Goal: Task Accomplishment & Management: Use online tool/utility

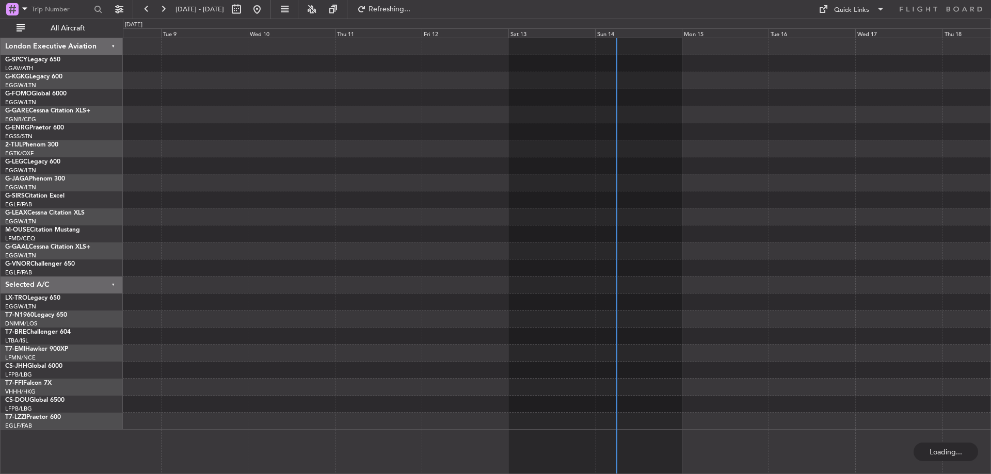
click at [296, 108] on div at bounding box center [556, 234] width 867 height 392
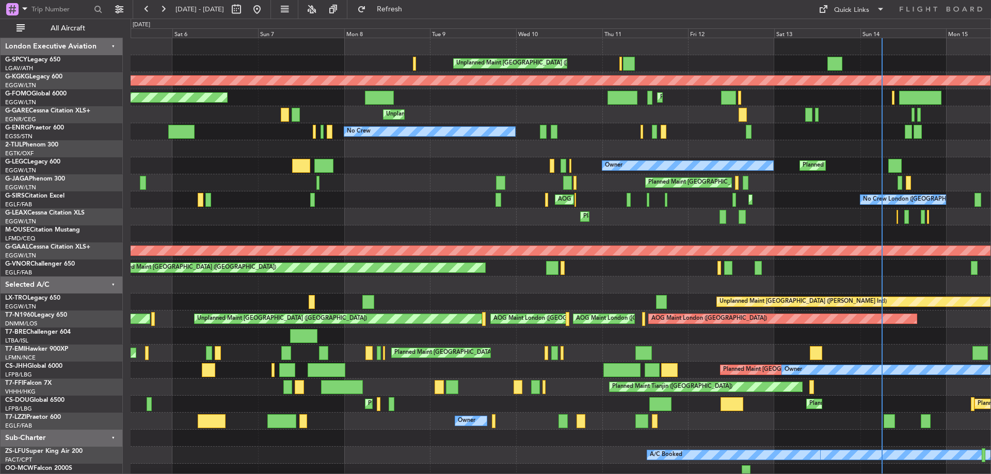
click at [603, 153] on div at bounding box center [561, 148] width 860 height 17
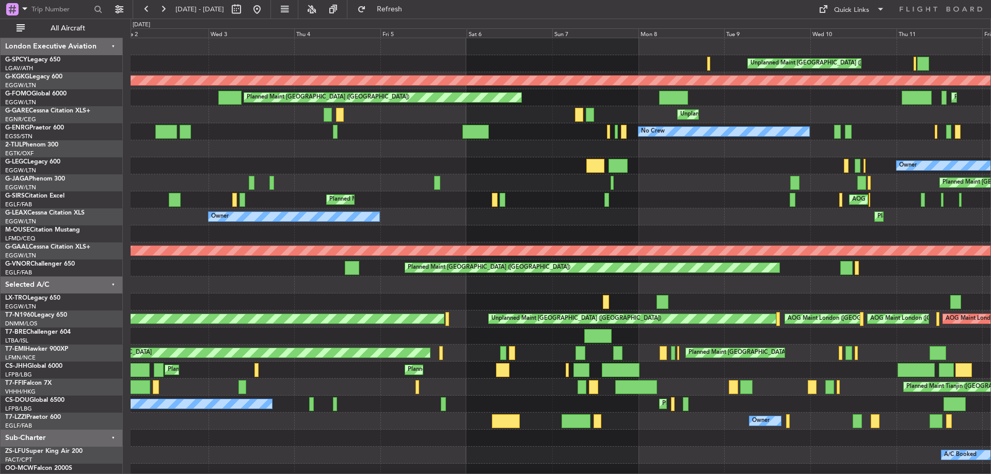
click at [620, 150] on div "Unplanned Maint [GEOGRAPHIC_DATA] ([PERSON_NAME] Intl) Cleaning [GEOGRAPHIC_DAT…" at bounding box center [561, 259] width 860 height 443
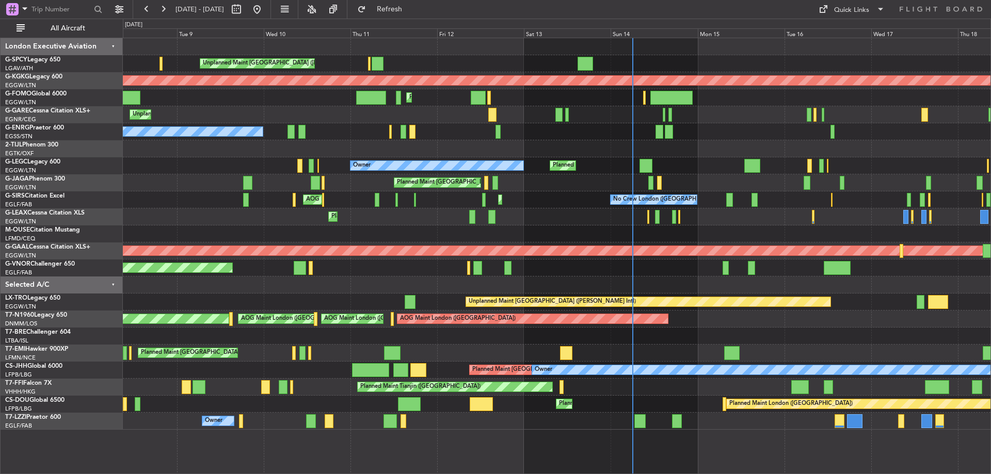
click at [185, 149] on div "Unplanned Maint [GEOGRAPHIC_DATA] ([PERSON_NAME] Intl) AOG Maint [GEOGRAPHIC_DA…" at bounding box center [556, 234] width 867 height 392
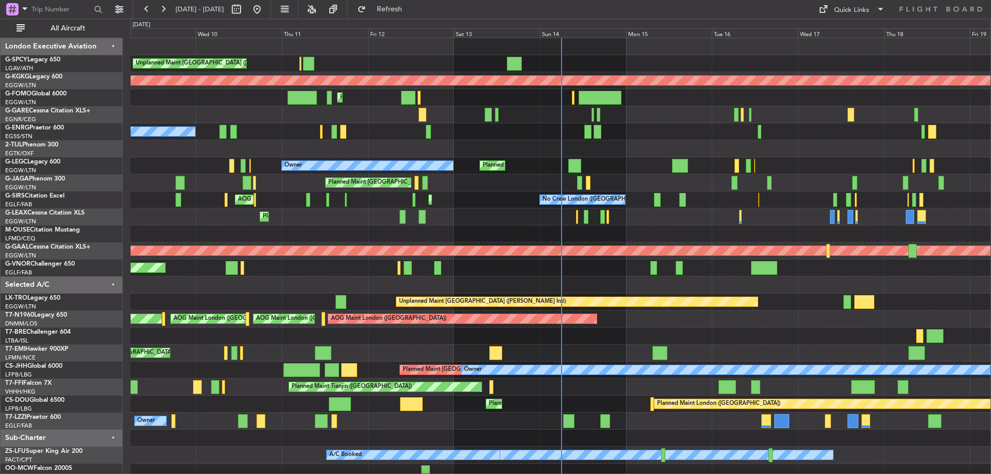
click at [497, 141] on div "Unplanned Maint [GEOGRAPHIC_DATA] ([PERSON_NAME] Intl) AOG Maint [GEOGRAPHIC_DA…" at bounding box center [561, 259] width 860 height 443
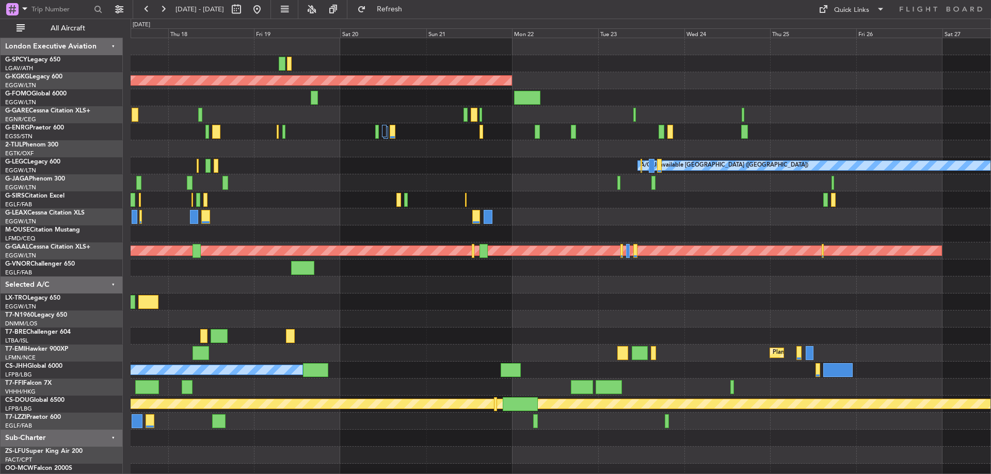
click at [125, 180] on div "AOG Maint [GEOGRAPHIC_DATA] (Ataturk) A/C Unavailable [GEOGRAPHIC_DATA] ([GEOGR…" at bounding box center [495, 247] width 991 height 456
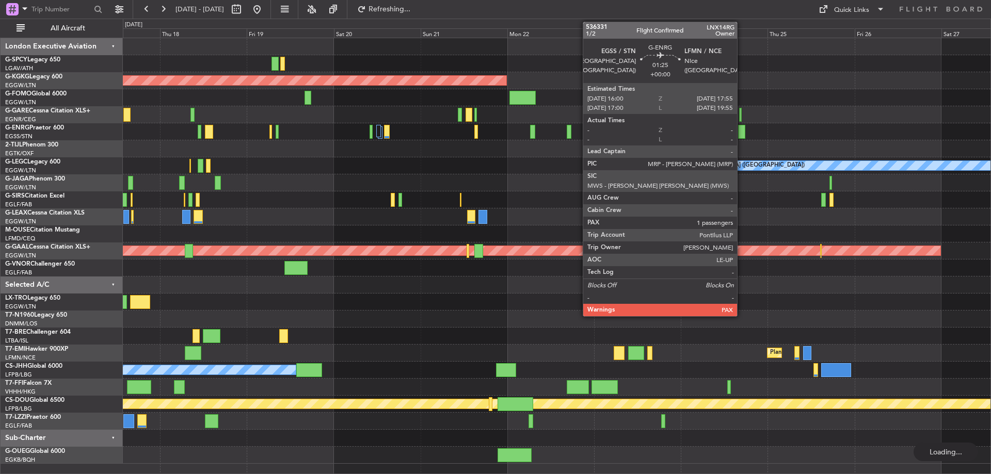
click at [742, 128] on div at bounding box center [741, 132] width 7 height 14
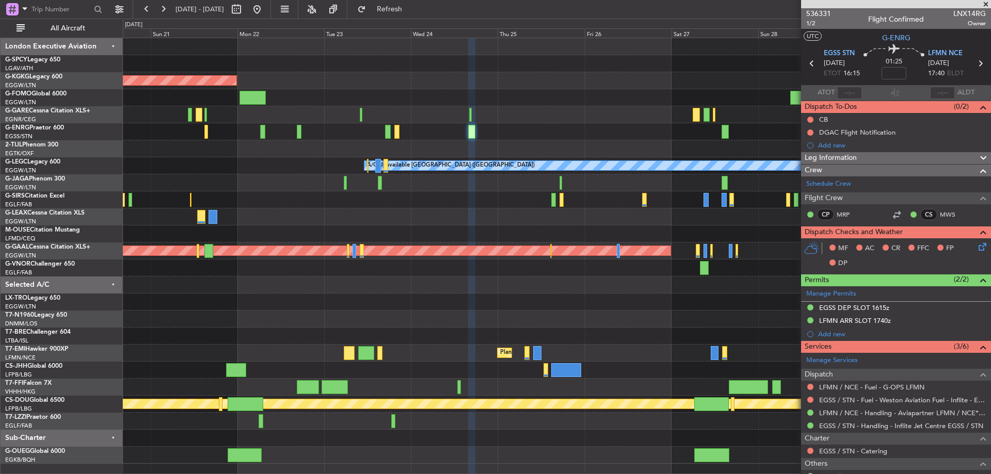
click at [480, 115] on div at bounding box center [556, 114] width 867 height 17
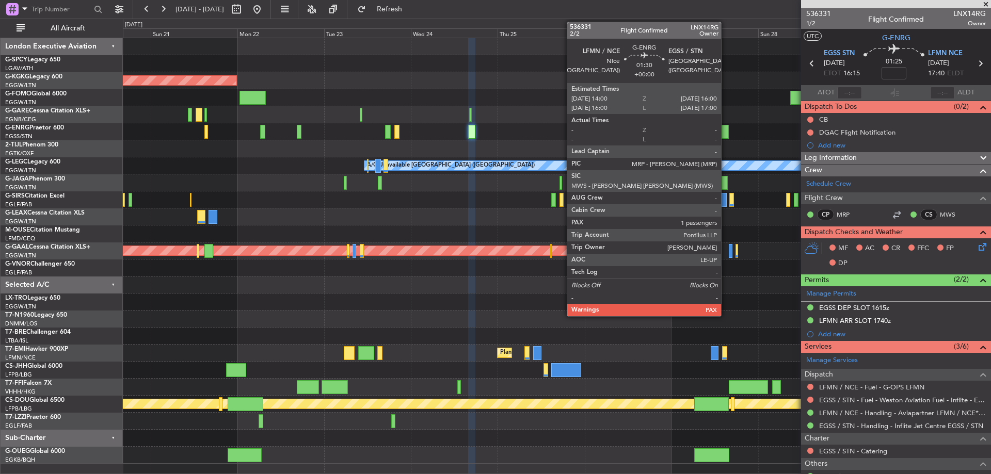
click at [726, 137] on div at bounding box center [725, 132] width 8 height 14
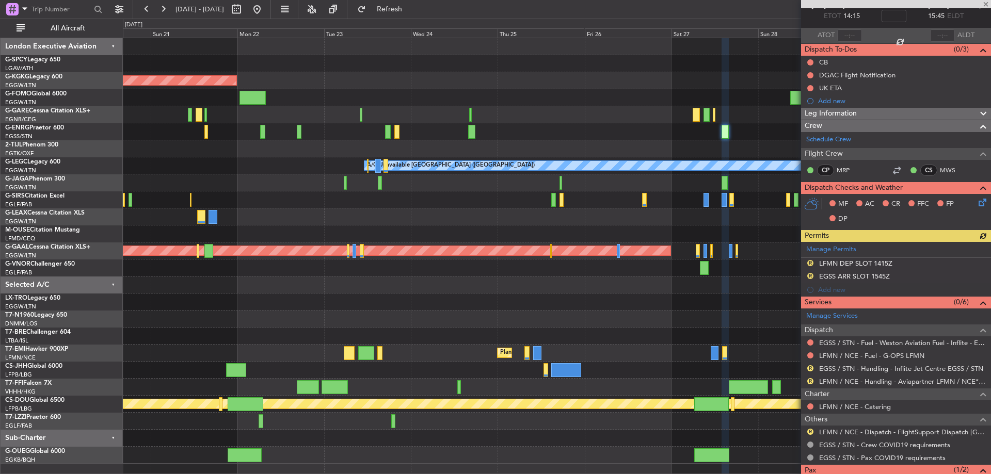
scroll to position [113, 0]
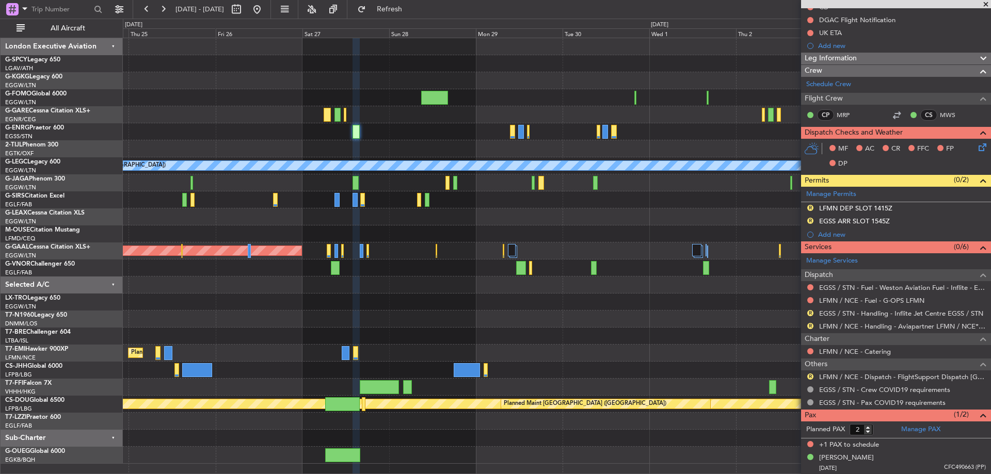
click at [424, 267] on div "A/C Unavailable [GEOGRAPHIC_DATA] ([GEOGRAPHIC_DATA]) Planned [GEOGRAPHIC_DATA]…" at bounding box center [556, 251] width 867 height 426
click at [985, 2] on span at bounding box center [986, 4] width 10 height 9
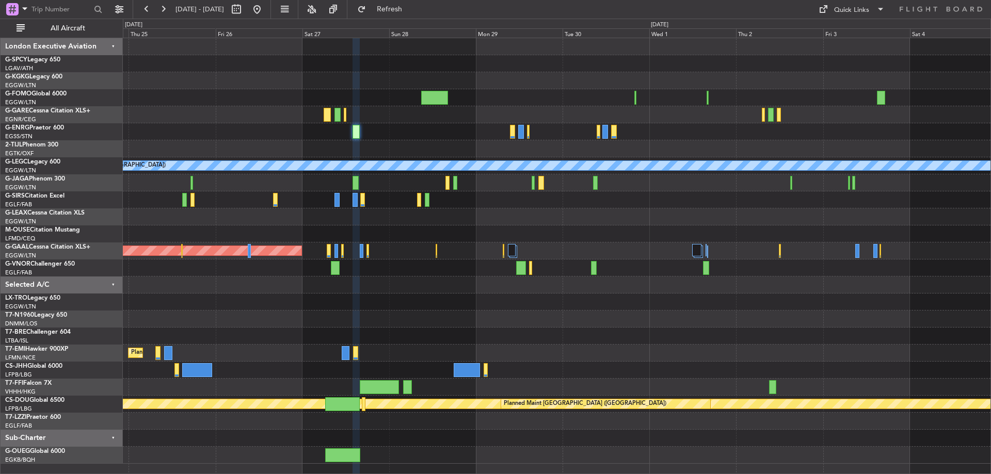
type input "0"
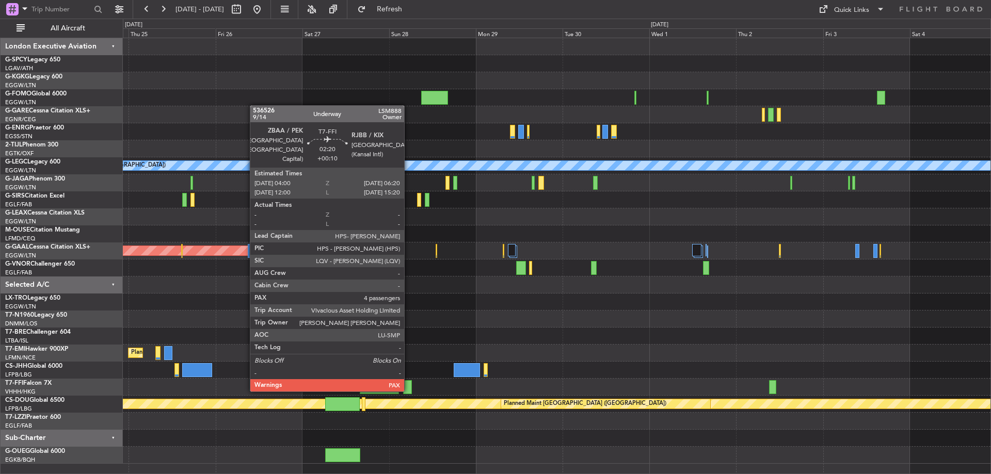
click at [409, 390] on div at bounding box center [407, 387] width 9 height 14
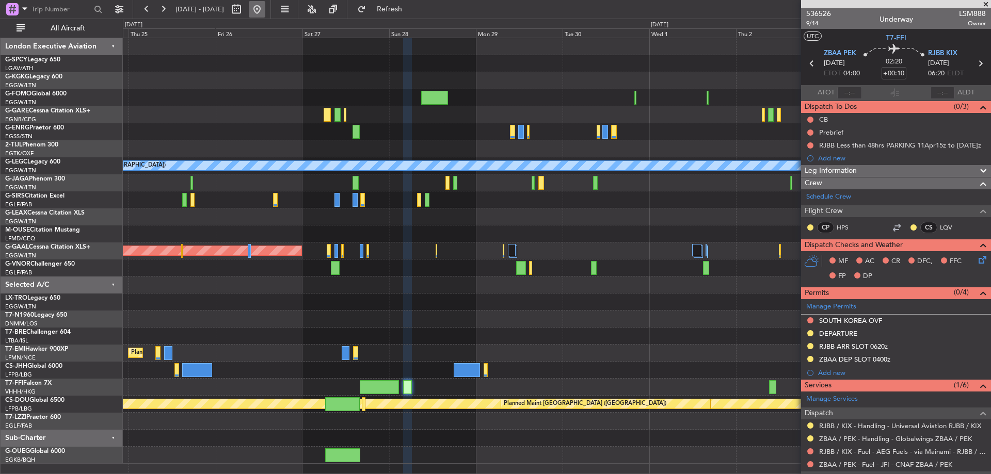
click at [265, 2] on button at bounding box center [257, 9] width 17 height 17
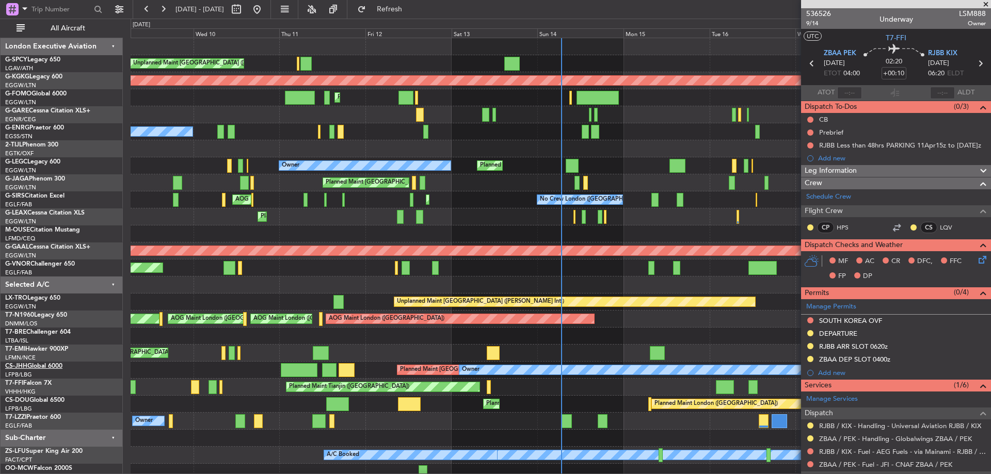
click at [249, 1] on button at bounding box center [257, 9] width 17 height 17
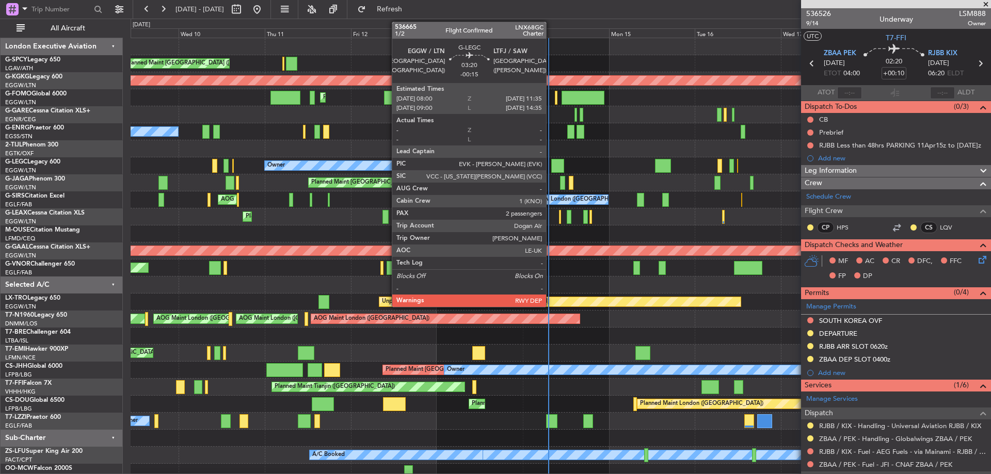
click at [551, 164] on div at bounding box center [557, 166] width 13 height 14
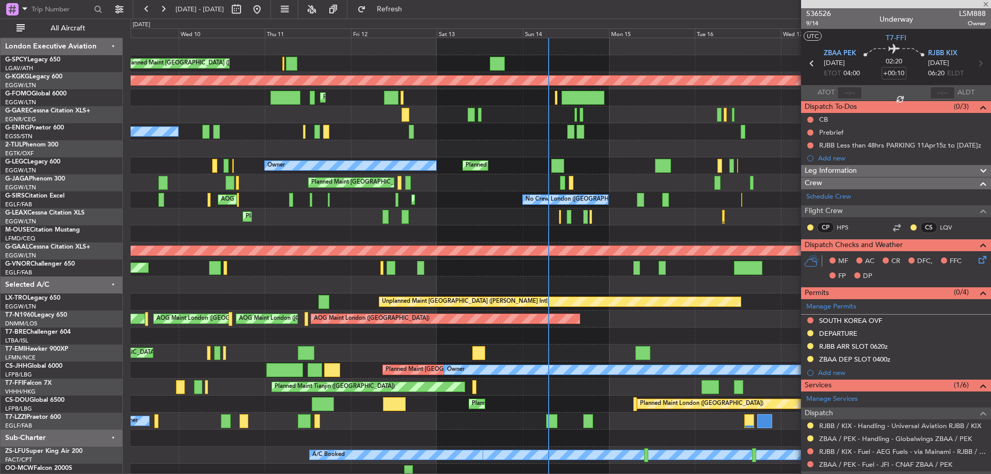
type input "-00:15"
type input "2"
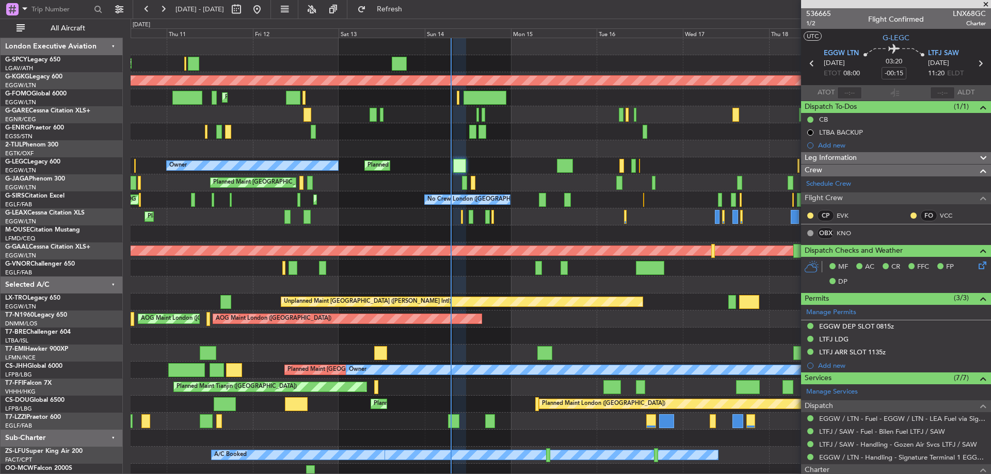
scroll to position [4, 0]
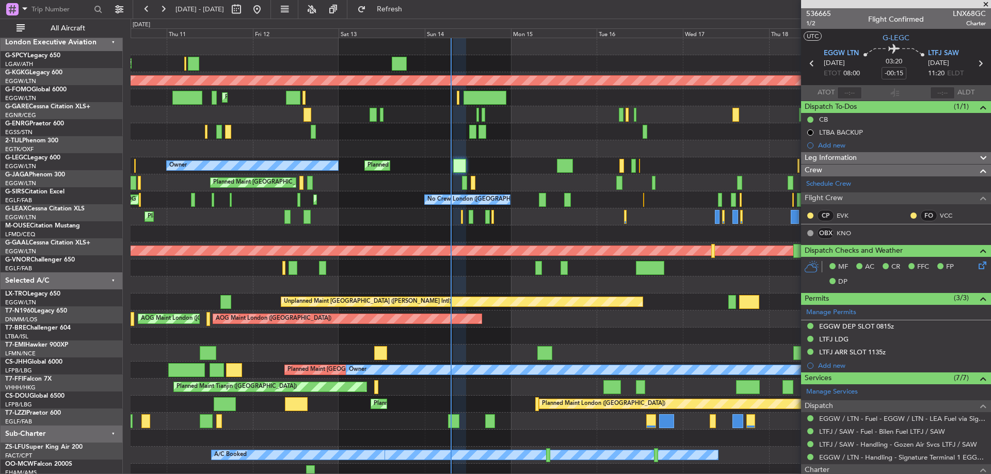
click at [462, 349] on div "Planned Maint [GEOGRAPHIC_DATA]" at bounding box center [561, 353] width 860 height 17
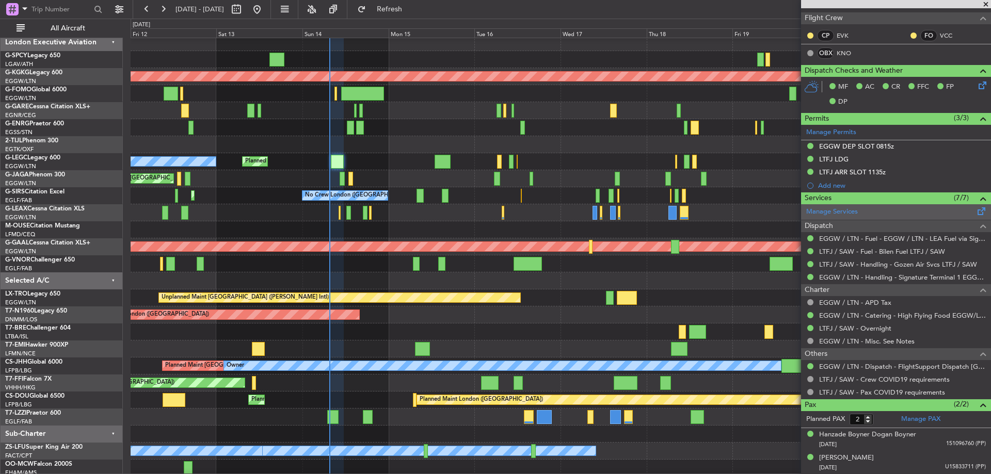
scroll to position [128, 0]
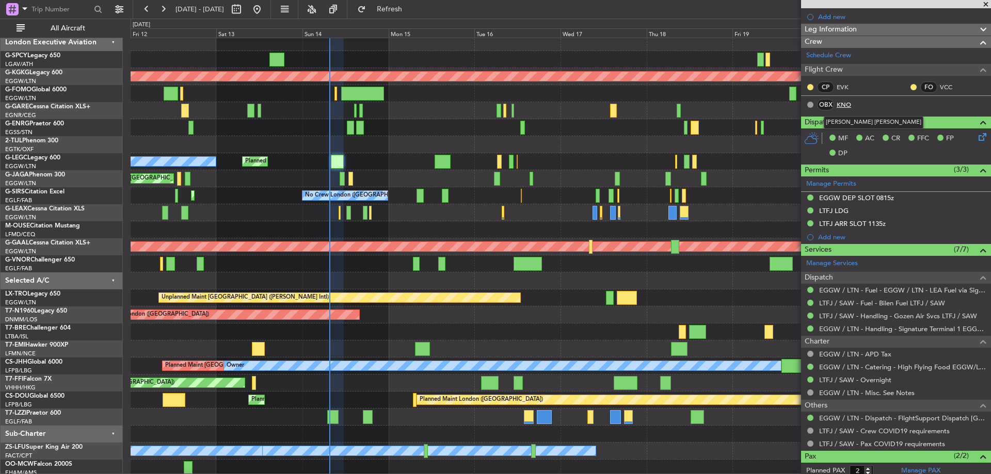
click at [847, 104] on link "KNO" at bounding box center [848, 104] width 23 height 9
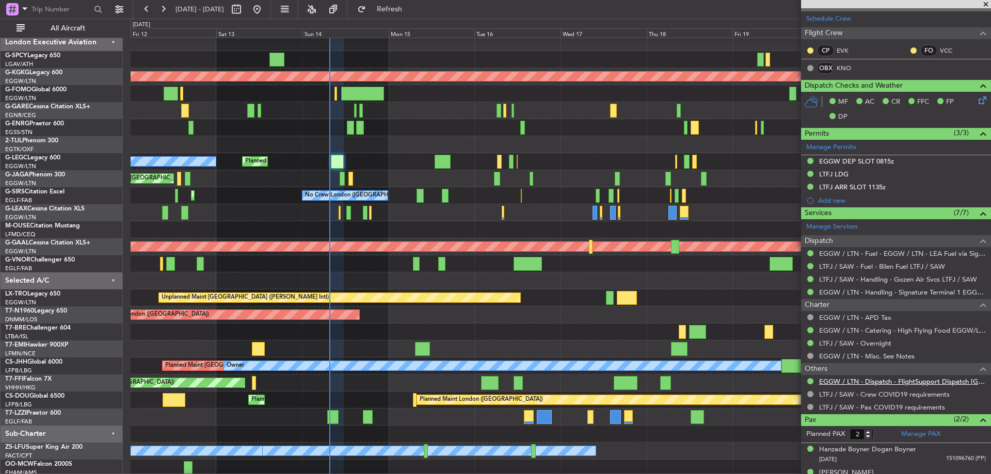
scroll to position [180, 0]
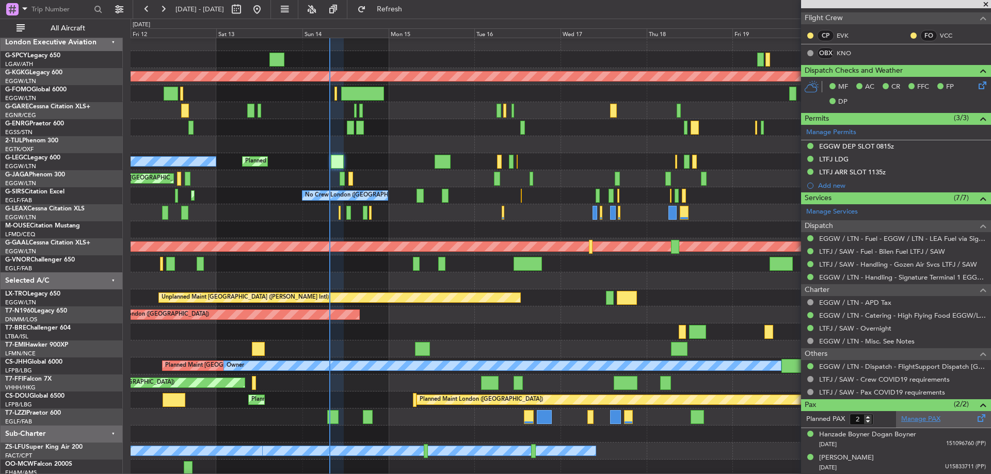
click at [923, 420] on link "Manage PAX" at bounding box center [920, 419] width 39 height 10
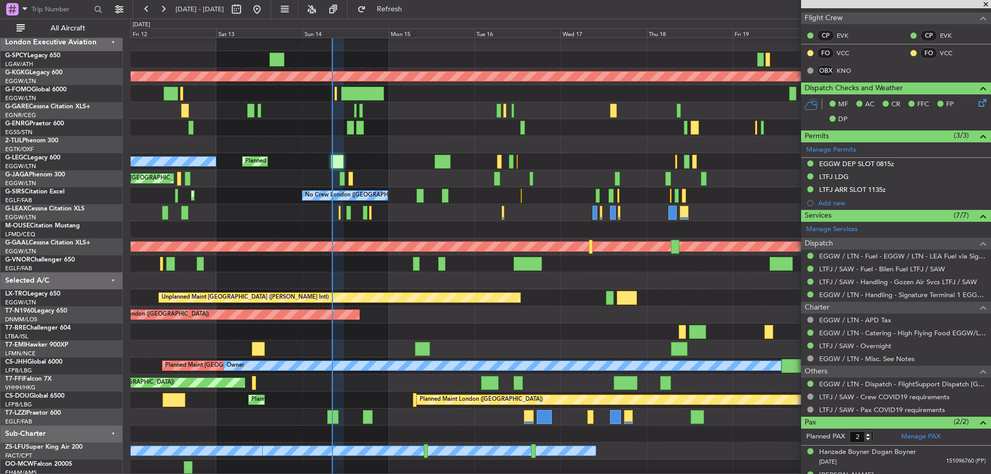
type input "08:11"
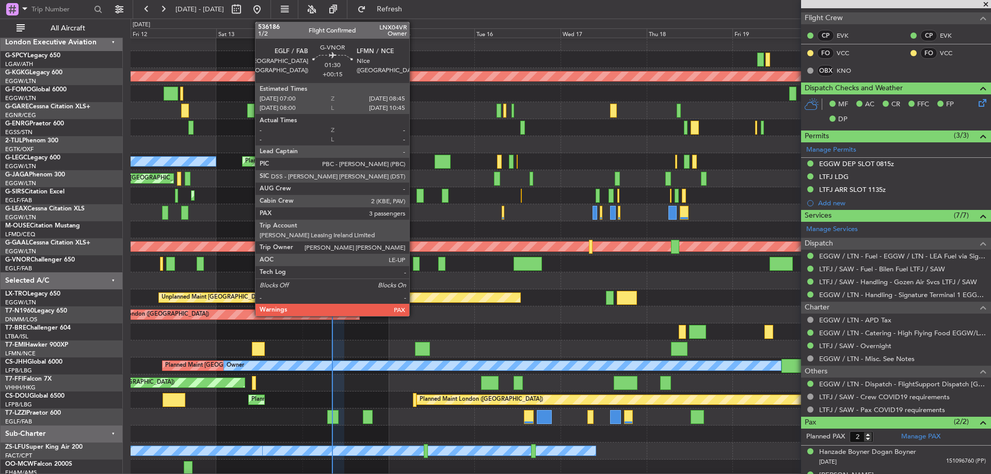
click at [414, 263] on div at bounding box center [416, 264] width 7 height 14
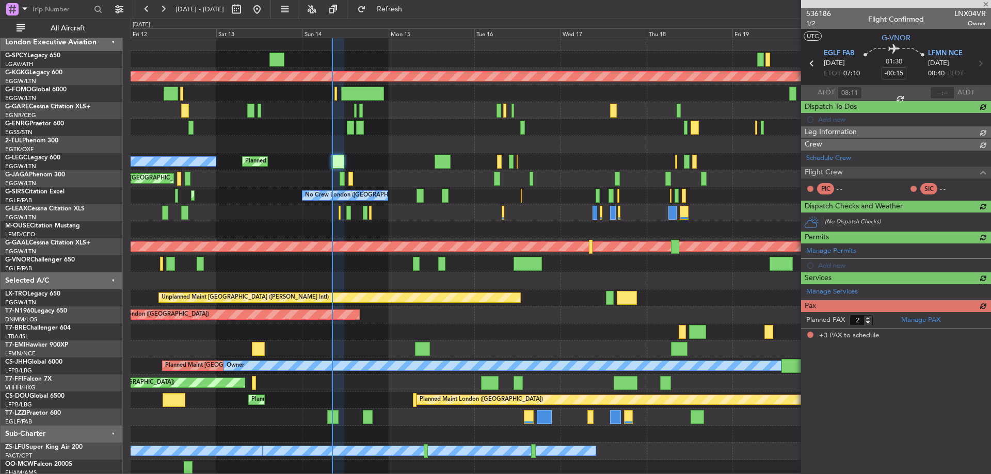
type input "+00:15"
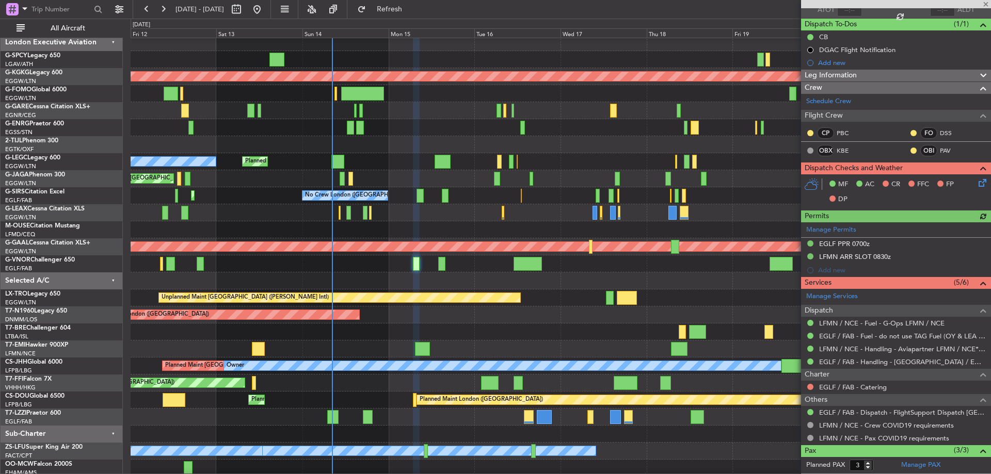
scroll to position [152, 0]
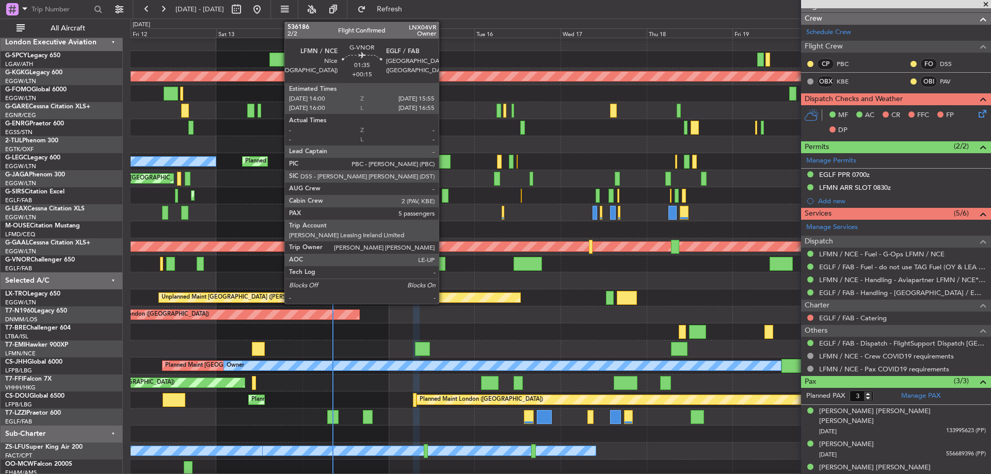
click at [443, 263] on div at bounding box center [441, 264] width 7 height 14
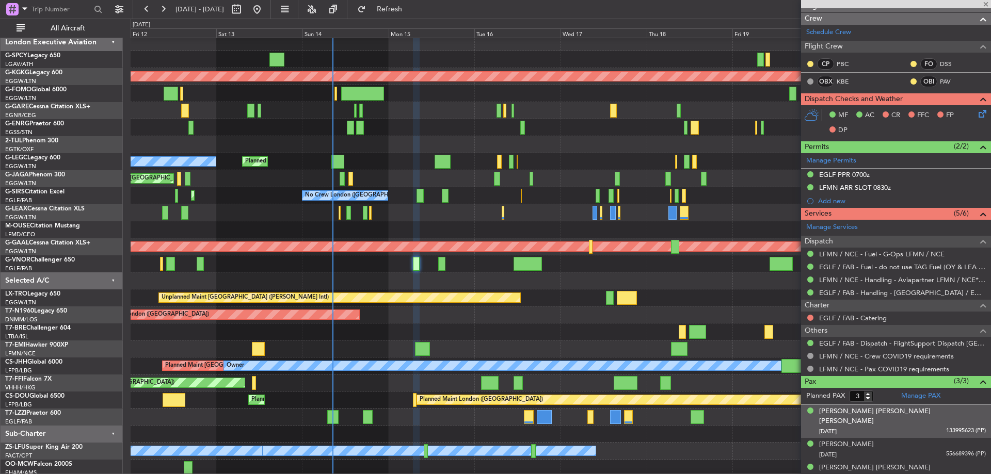
type input "5"
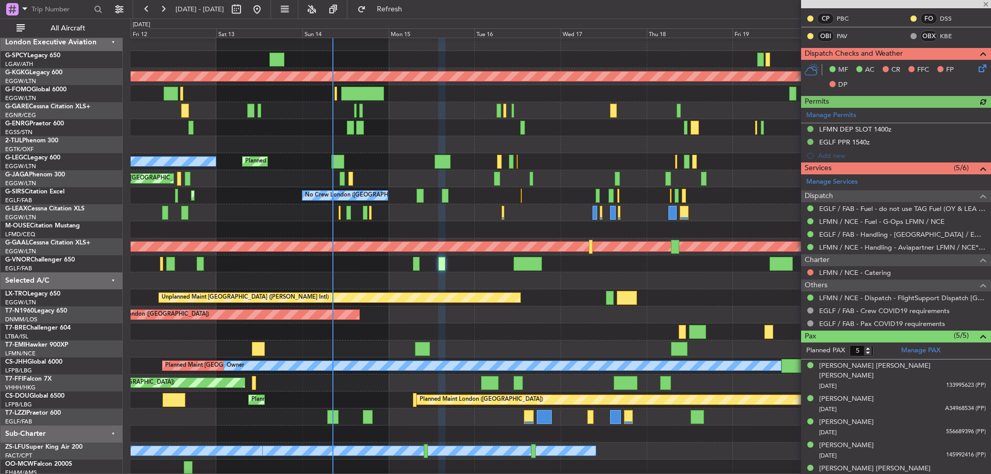
scroll to position [211, 0]
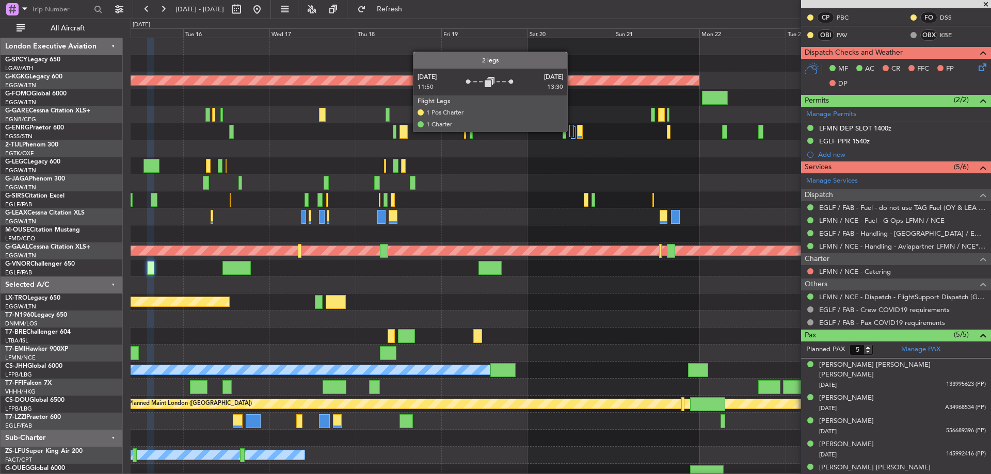
click at [572, 131] on div at bounding box center [571, 131] width 5 height 12
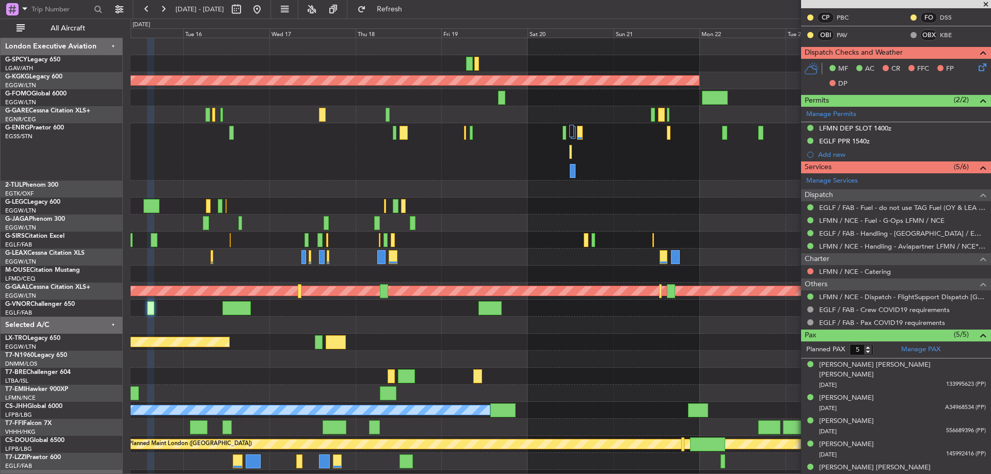
click at [775, 230] on div "AOG Maint [GEOGRAPHIC_DATA] (Ataturk) A/C Unavailable [GEOGRAPHIC_DATA] ([GEOGR…" at bounding box center [561, 279] width 860 height 483
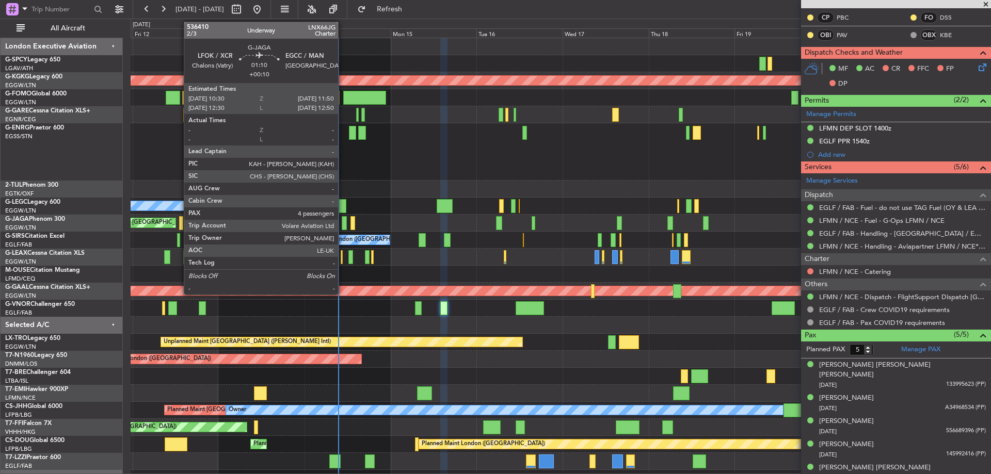
click at [343, 220] on div at bounding box center [344, 223] width 5 height 14
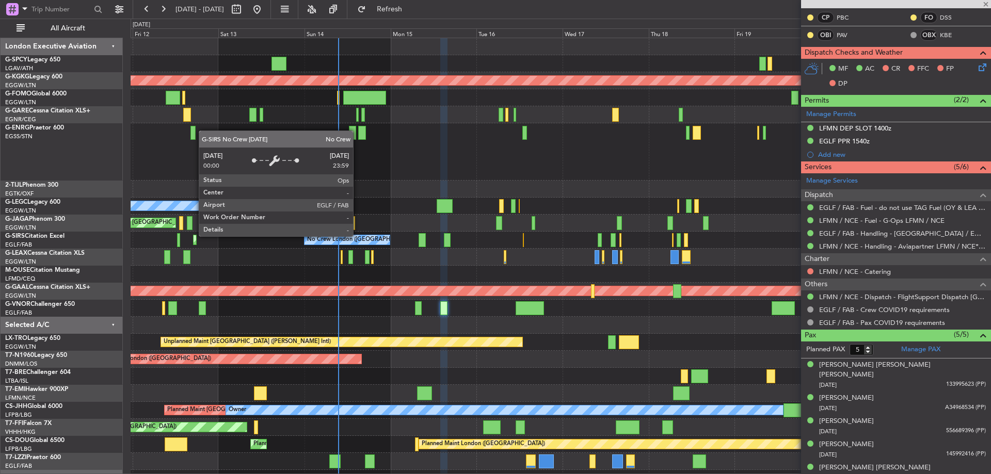
type input "+00:10"
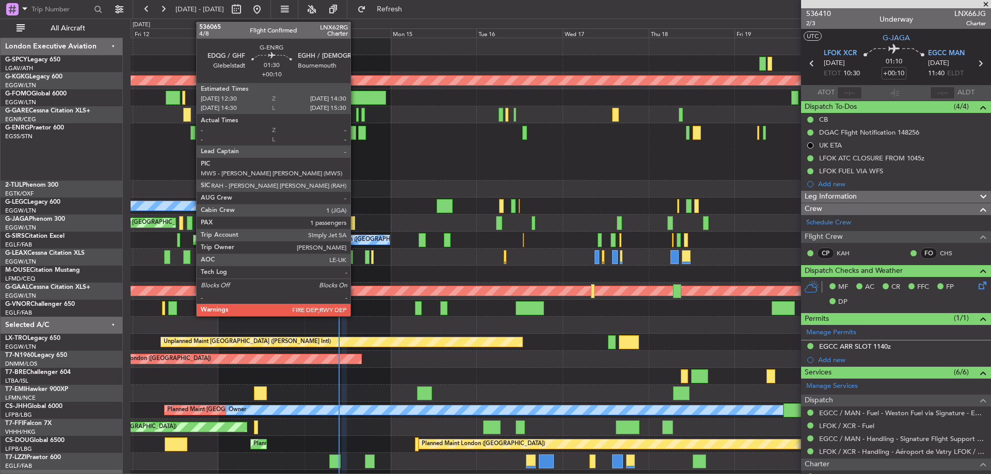
click at [355, 137] on div at bounding box center [352, 133] width 7 height 14
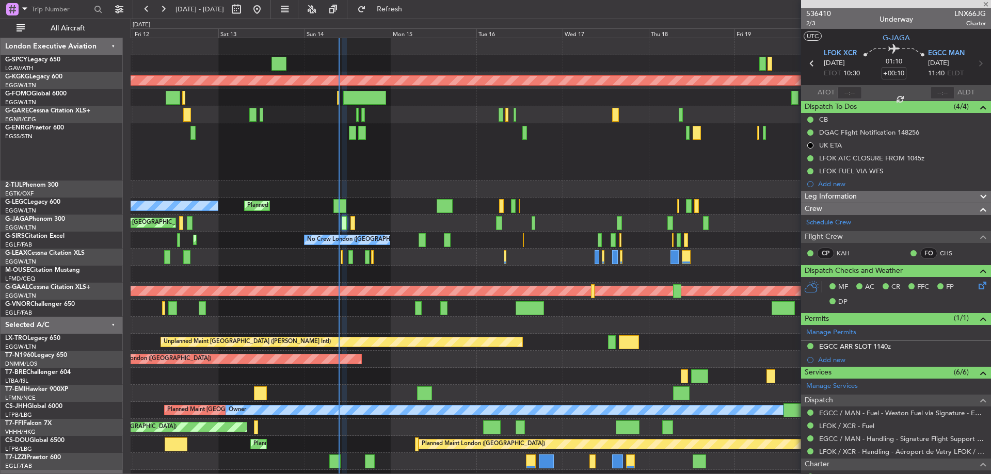
type input "1"
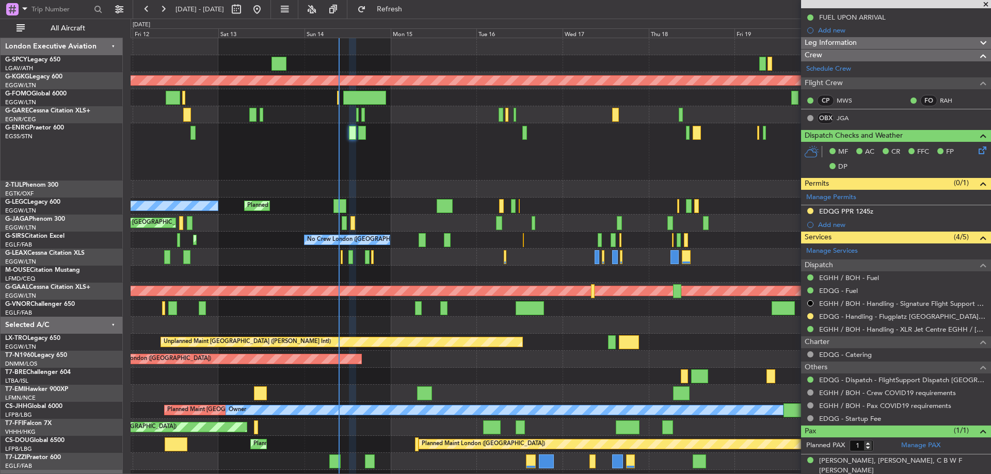
scroll to position [170, 0]
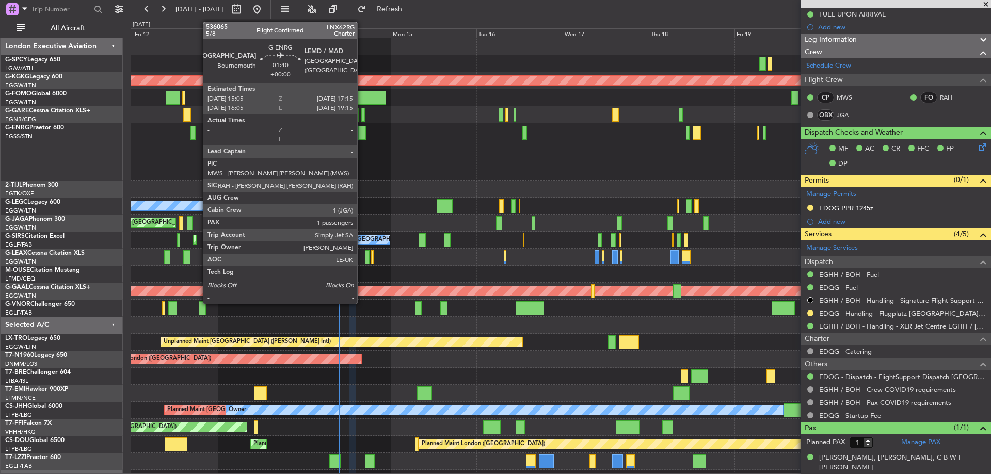
click at [361, 133] on div at bounding box center [362, 133] width 8 height 14
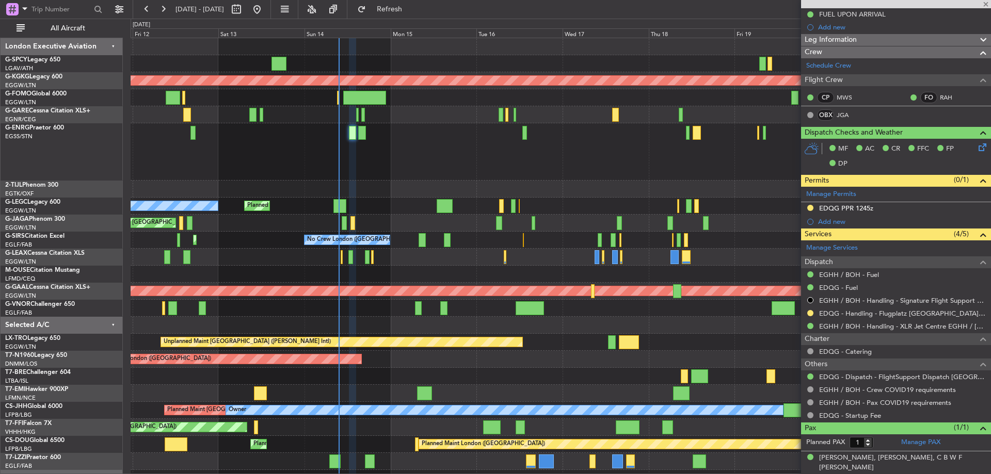
scroll to position [0, 0]
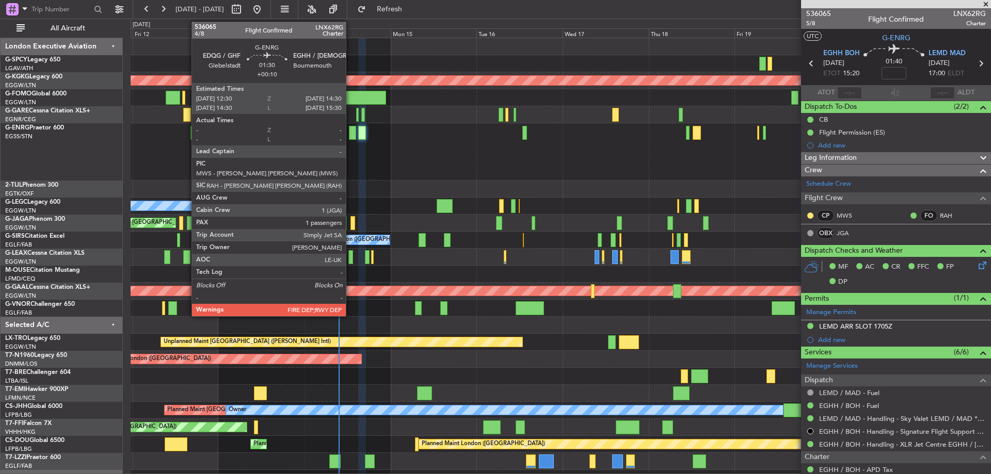
click at [350, 128] on div at bounding box center [352, 133] width 7 height 14
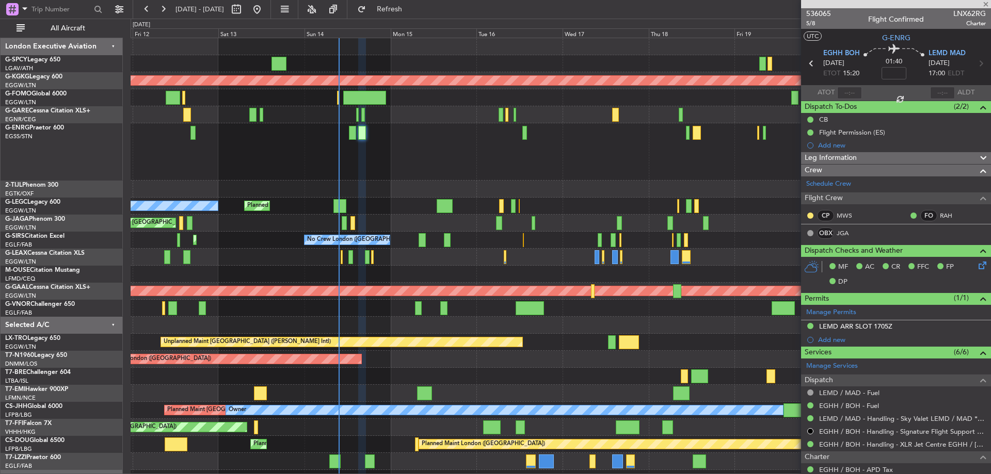
type input "+00:10"
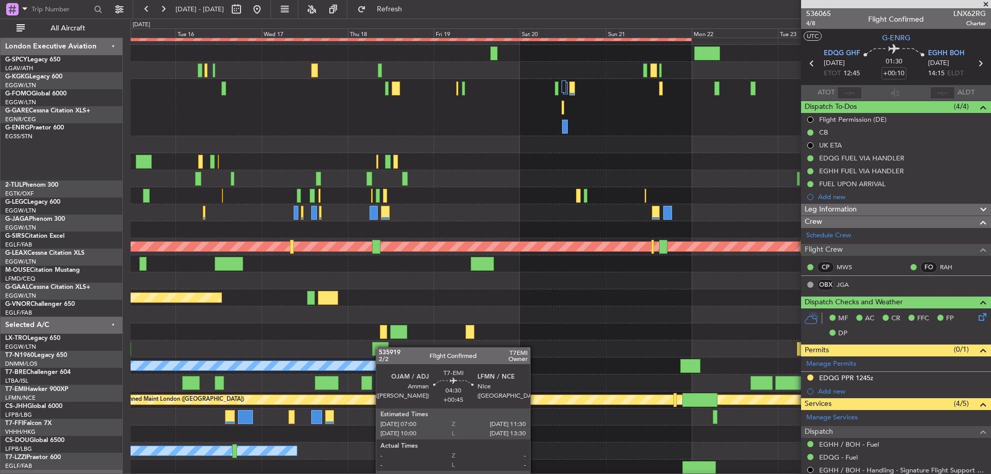
scroll to position [46, 0]
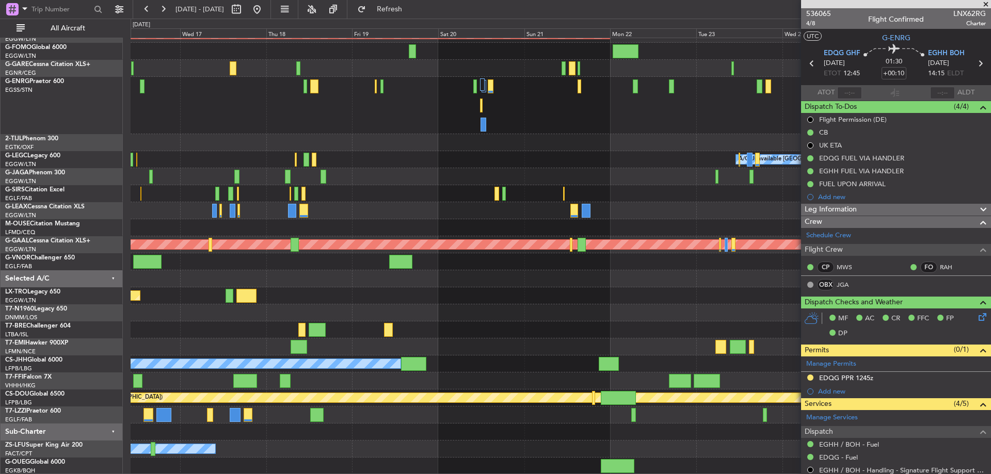
click at [215, 295] on div "AOG Maint Istanbul (Ataturk) A/C Unavailable London (Luton) No Crew London (Far…" at bounding box center [561, 233] width 860 height 483
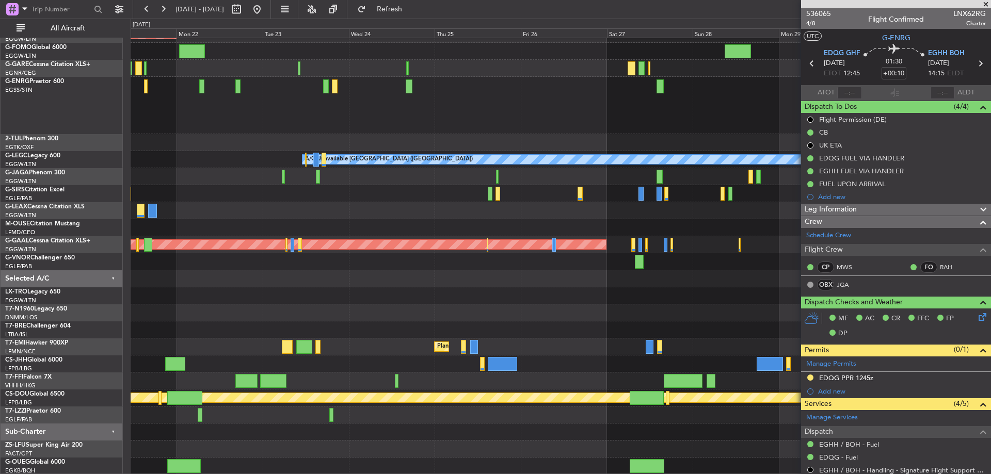
click at [219, 284] on div "AOG Maint Istanbul (Ataturk) A/C Unavailable London (Luton) Planned Maint Dusse…" at bounding box center [561, 233] width 860 height 483
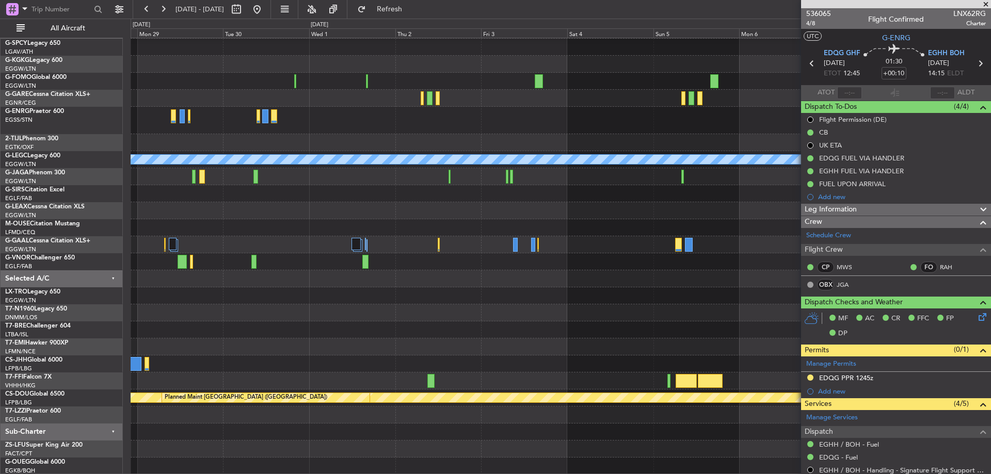
click at [262, 293] on div "A/C Unavailable London (Luton) Planned Maint Dusseldorf Planned Maint Geneva (C…" at bounding box center [561, 248] width 860 height 453
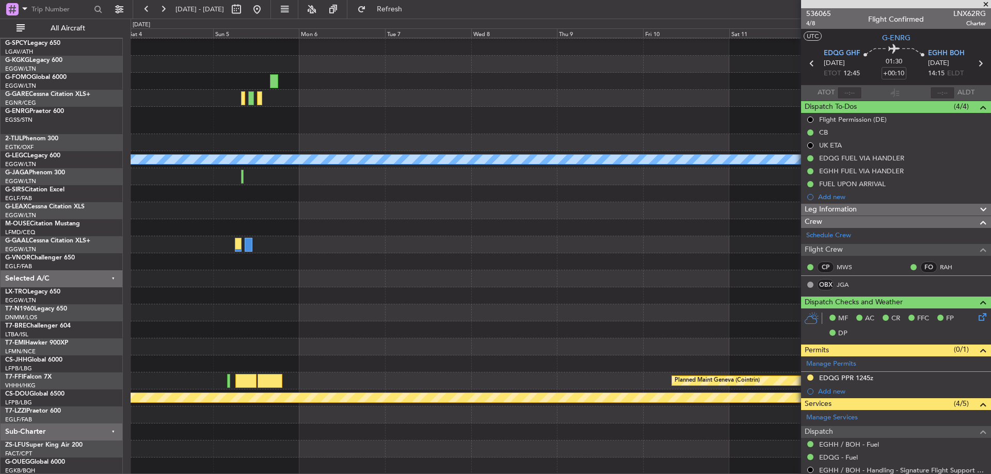
click at [172, 310] on div "A/C Unavailable London (Luton) Planned Maint Geneva (Cointrin) Planned Maint Lo…" at bounding box center [561, 248] width 860 height 453
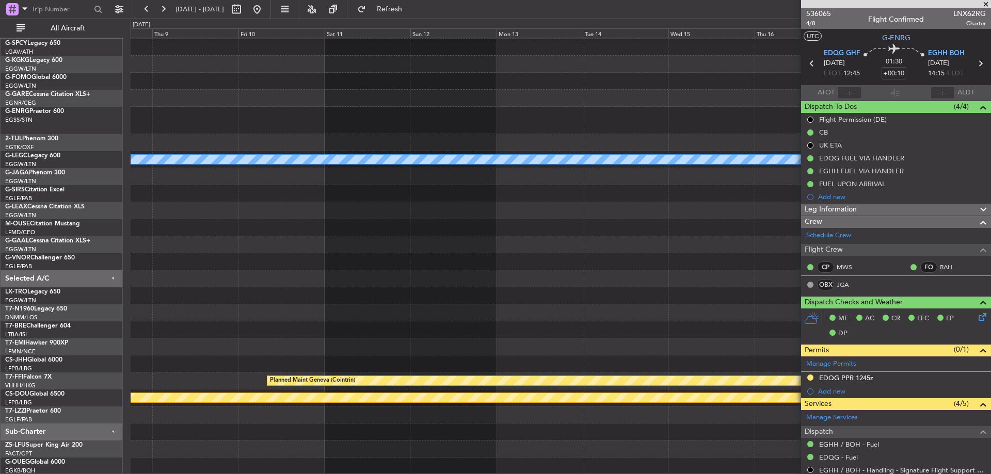
click at [198, 283] on div "A/C Unavailable London (Luton) Planned Maint Geneva (Cointrin) Planned Maint Lo…" at bounding box center [561, 248] width 860 height 453
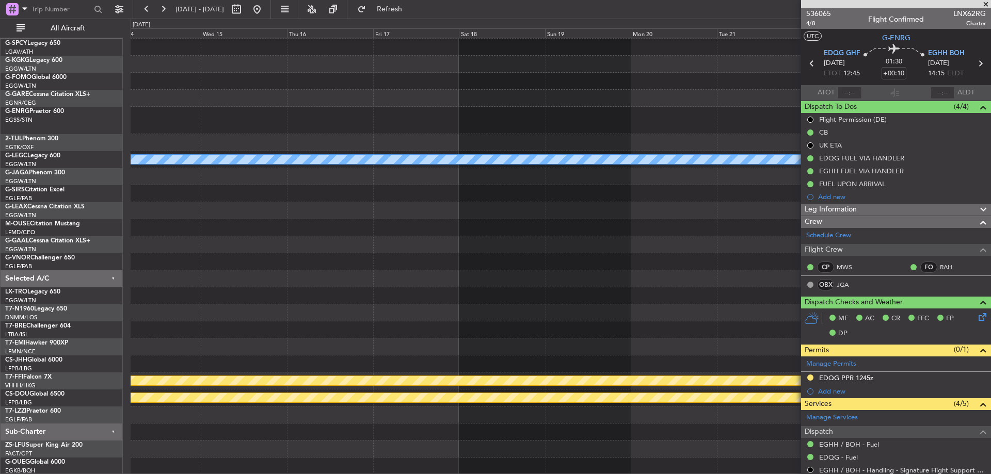
click at [137, 253] on div "A/C Unavailable London (Luton) Planned Maint Geneva (Cointrin) Planned Maint Lo…" at bounding box center [561, 248] width 860 height 453
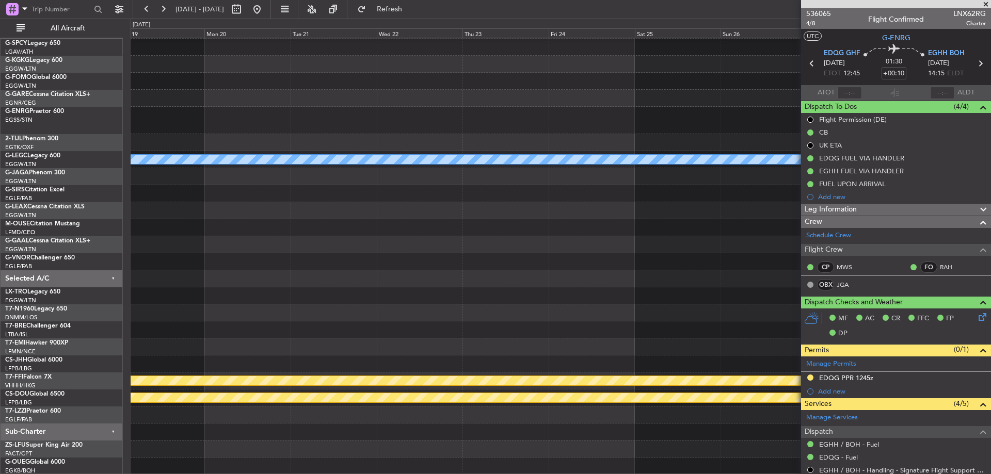
click at [201, 269] on div "A/C Unavailable London (Luton) Planned Maint Geneva (Cointrin) Planned Maint Lo…" at bounding box center [561, 248] width 860 height 453
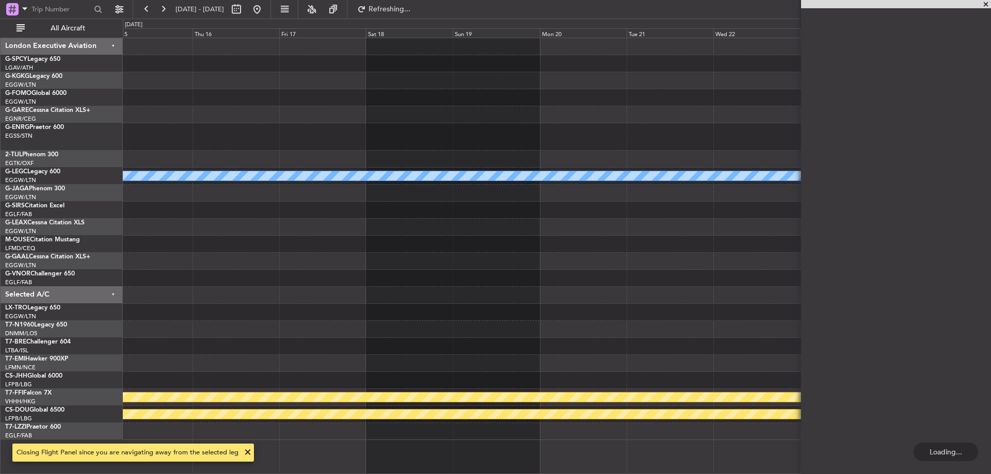
scroll to position [0, 0]
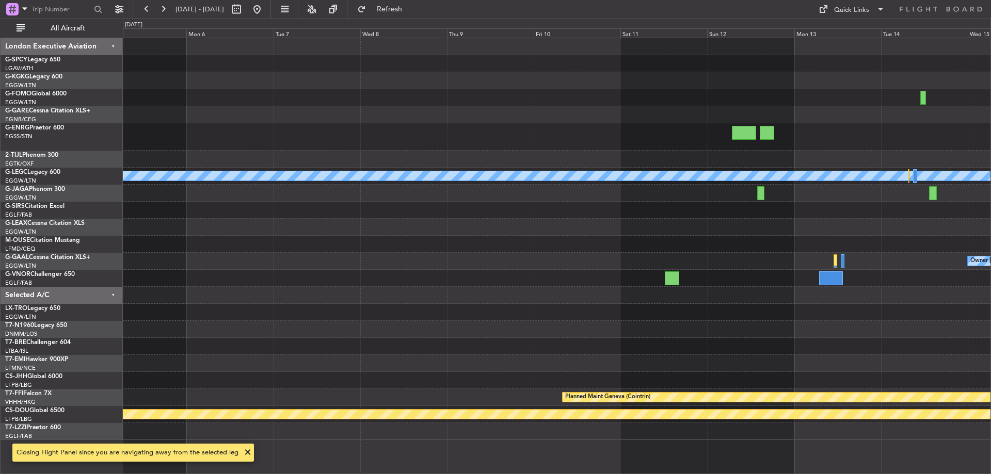
click at [780, 290] on div "A/C Unavailable London (Luton) Owner London (Luton) Planned Maint Geneva (Coint…" at bounding box center [556, 239] width 867 height 402
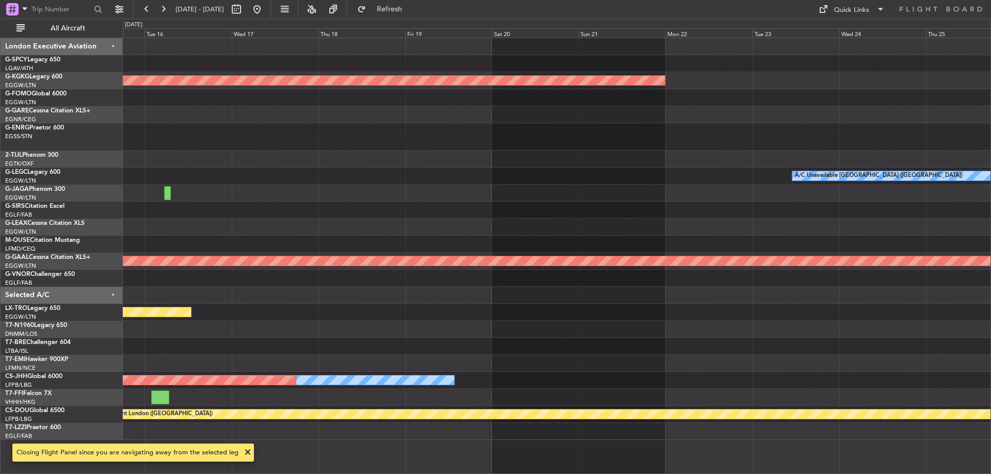
click at [835, 295] on div "AOG Maint Istanbul (Ataturk) A/C Unavailable London (Luton) Planned Maint Dusse…" at bounding box center [556, 239] width 867 height 402
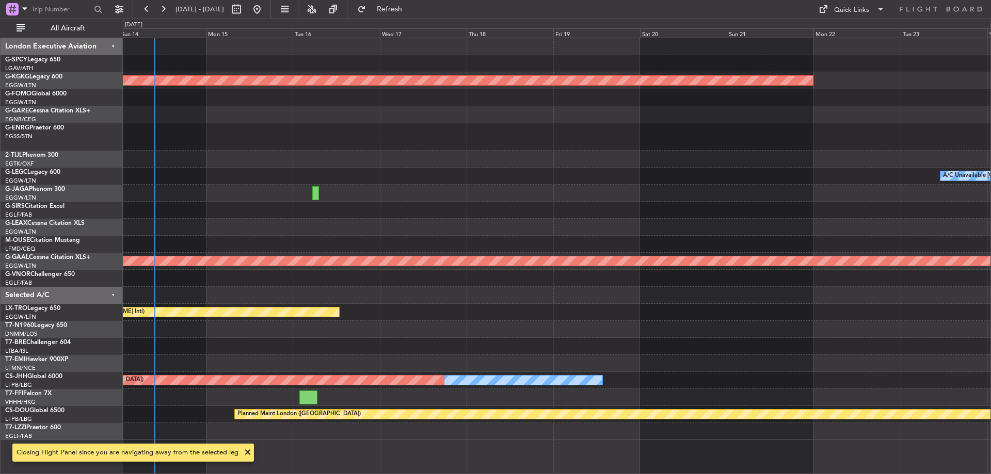
click at [990, 307] on div "AOG Maint Istanbul (Ataturk) A/C Unavailable London (Luton) Owner Planned Maint…" at bounding box center [495, 247] width 991 height 456
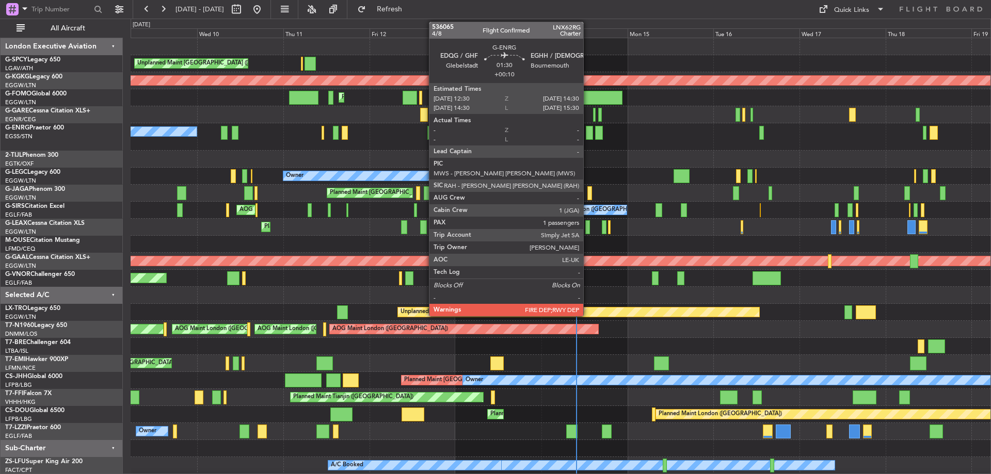
click at [588, 135] on div at bounding box center [589, 133] width 7 height 14
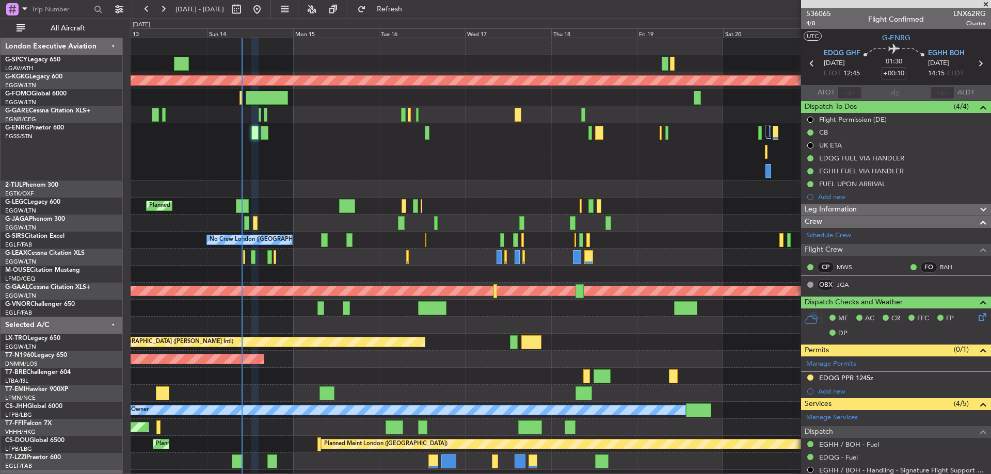
click at [419, 219] on div "AOG Maint Istanbul (Ataturk) Planned Maint London (Luton) Planned Maint London …" at bounding box center [561, 279] width 860 height 483
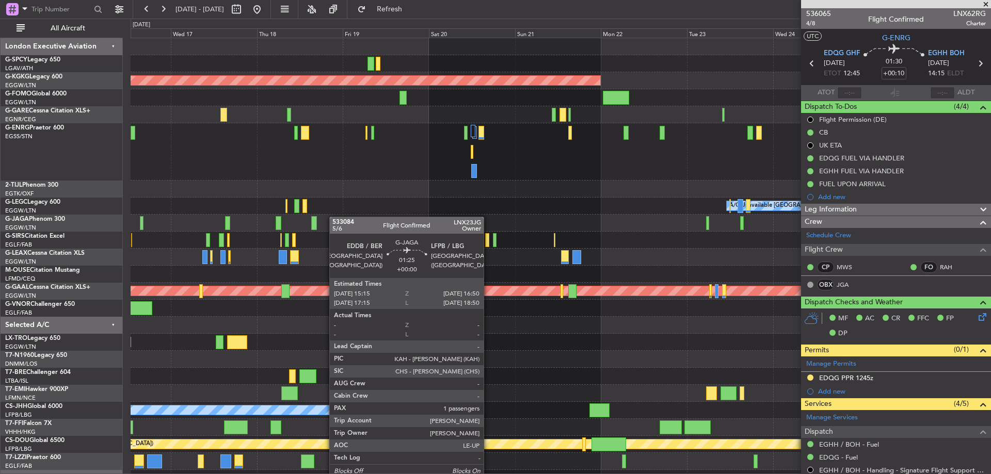
click at [309, 219] on div "AOG Maint Istanbul (Ataturk) A/C Unavailable London (Luton) No Crew London (Far…" at bounding box center [561, 279] width 860 height 483
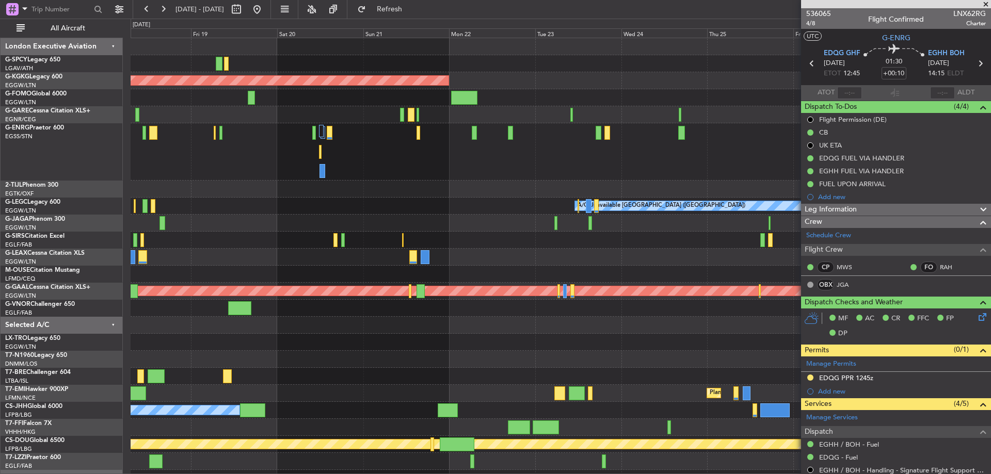
click at [364, 215] on div "AOG Maint Istanbul (Ataturk) A/C Unavailable London (Luton) Planned Maint Dusse…" at bounding box center [561, 279] width 860 height 483
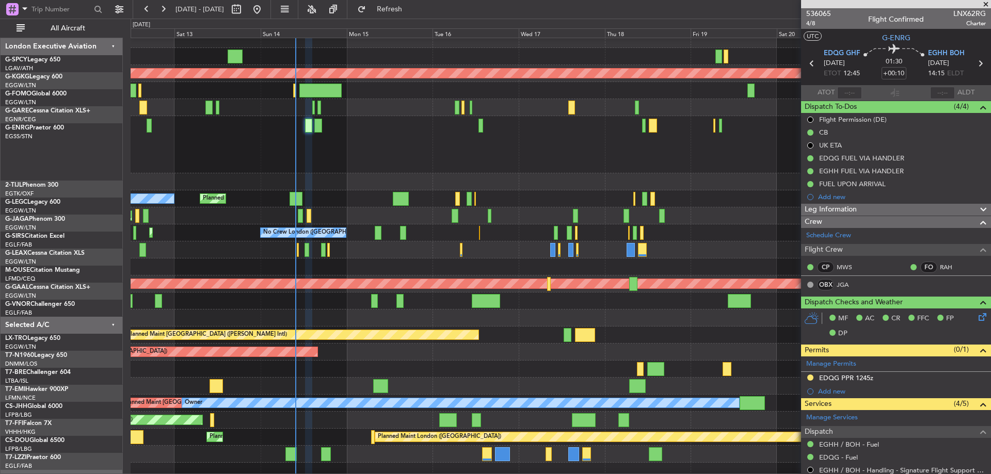
scroll to position [7, 0]
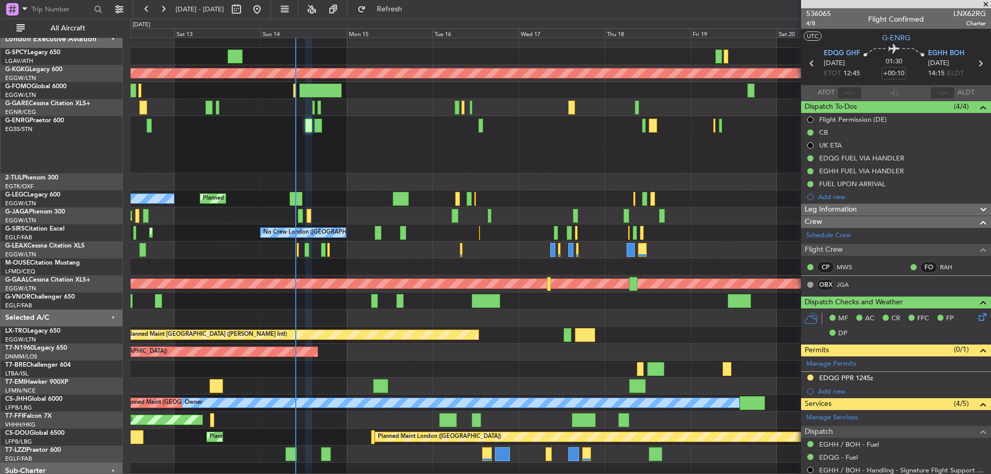
click at [589, 200] on div "Planned Maint London (Luton) Owner A/C Unavailable London (Luton)" at bounding box center [561, 198] width 860 height 17
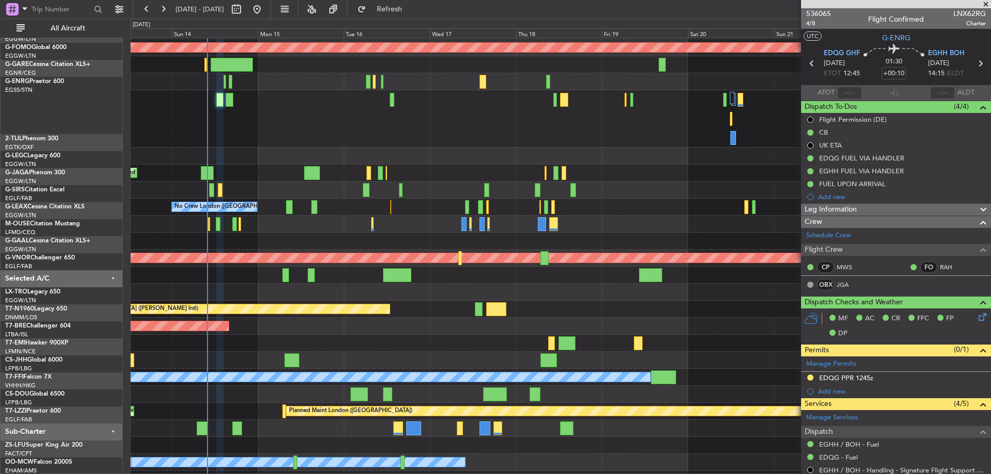
scroll to position [0, 0]
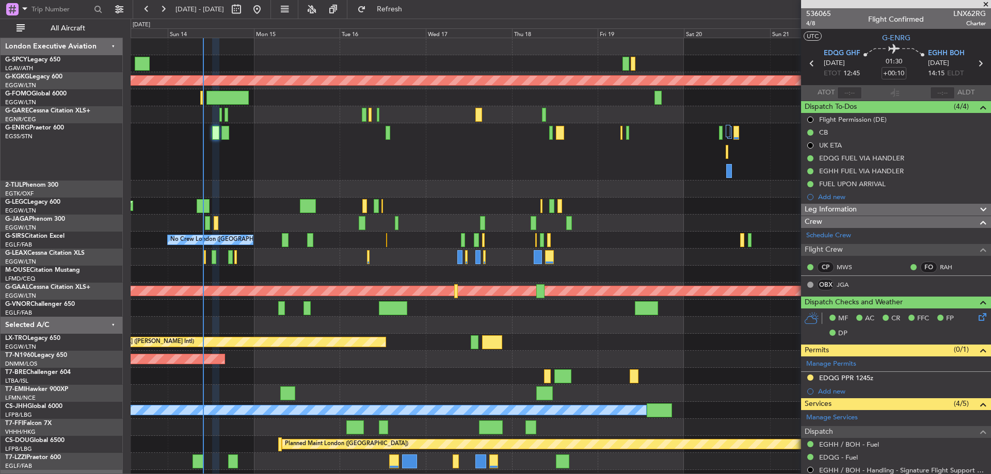
click at [317, 244] on div "AOG Maint Istanbul (Ataturk) Planned Maint London (Luton) A/C Unavailable Londo…" at bounding box center [561, 279] width 860 height 483
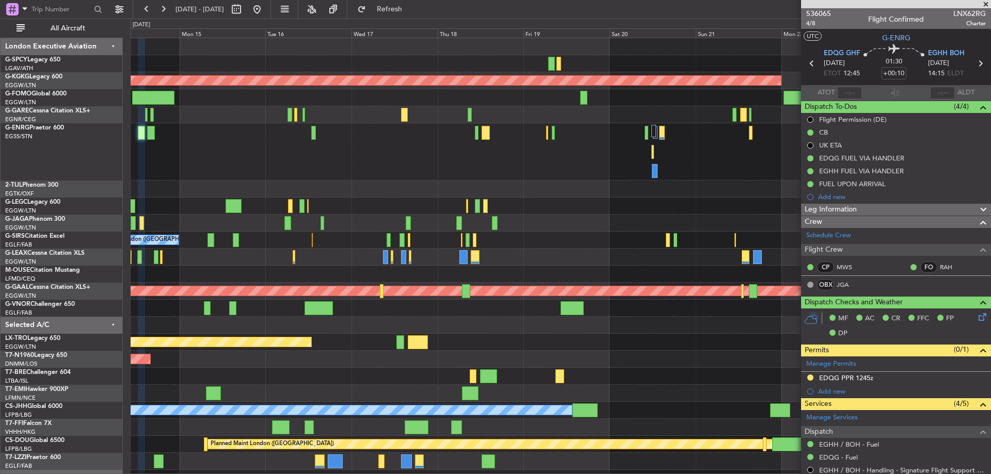
click at [326, 167] on div at bounding box center [561, 151] width 860 height 57
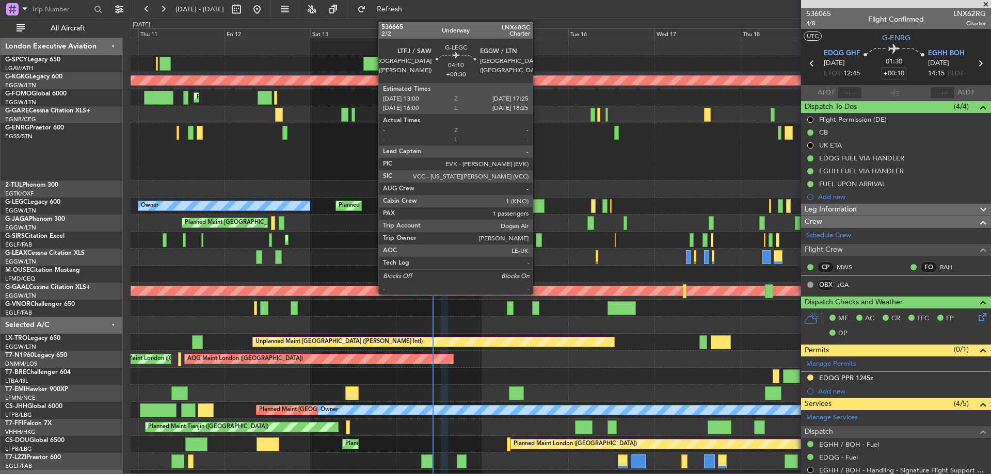
click at [537, 207] on div at bounding box center [536, 206] width 16 height 14
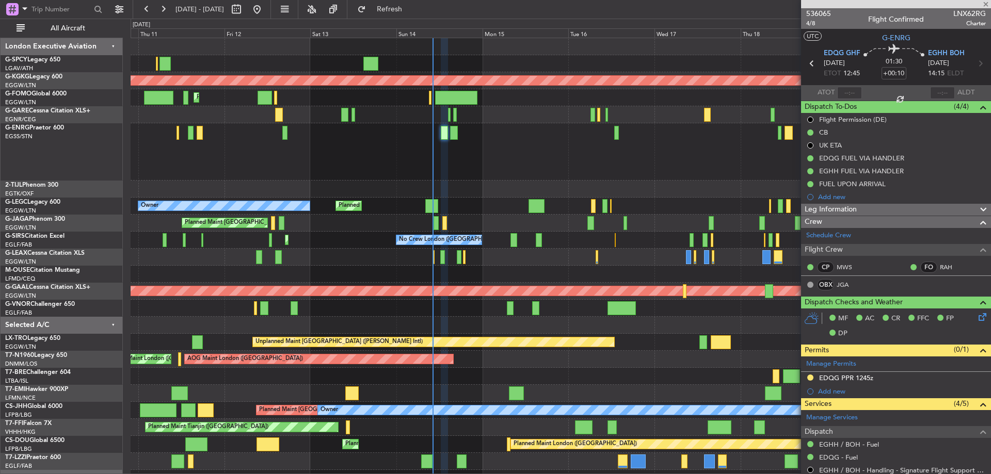
type input "+00:30"
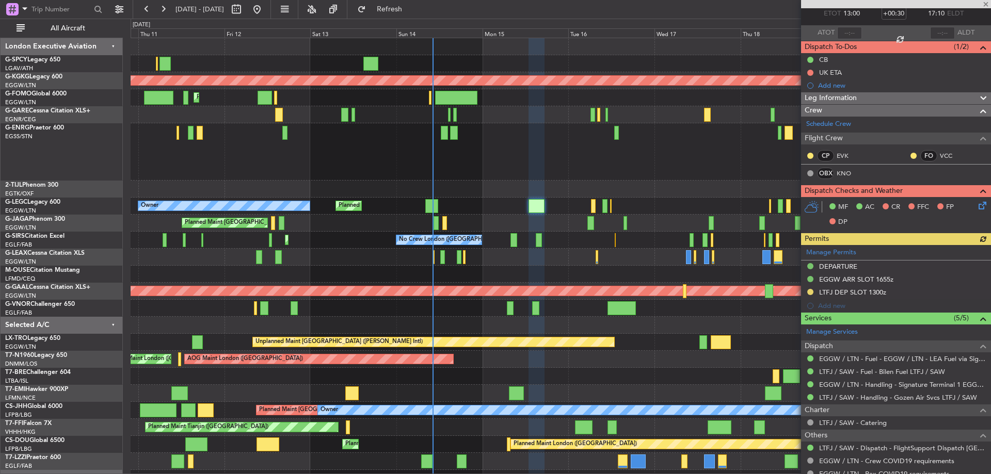
scroll to position [131, 0]
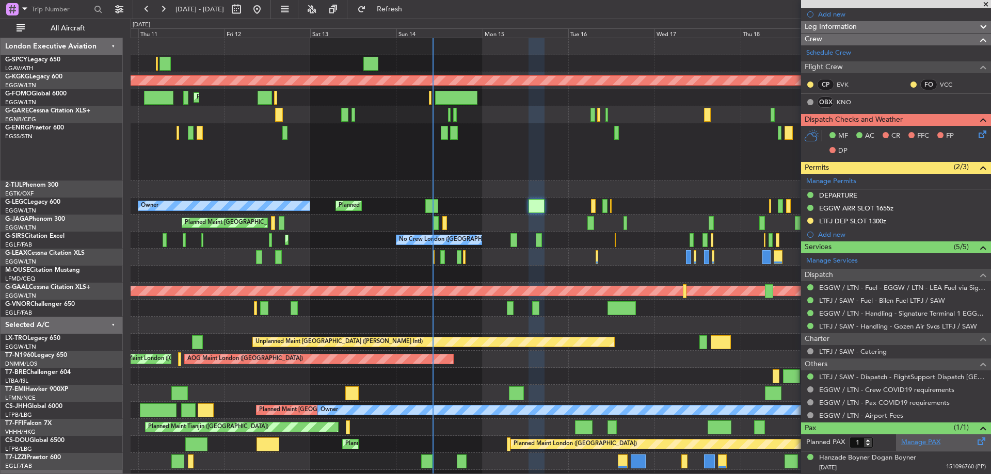
click at [917, 445] on link "Manage PAX" at bounding box center [920, 443] width 39 height 10
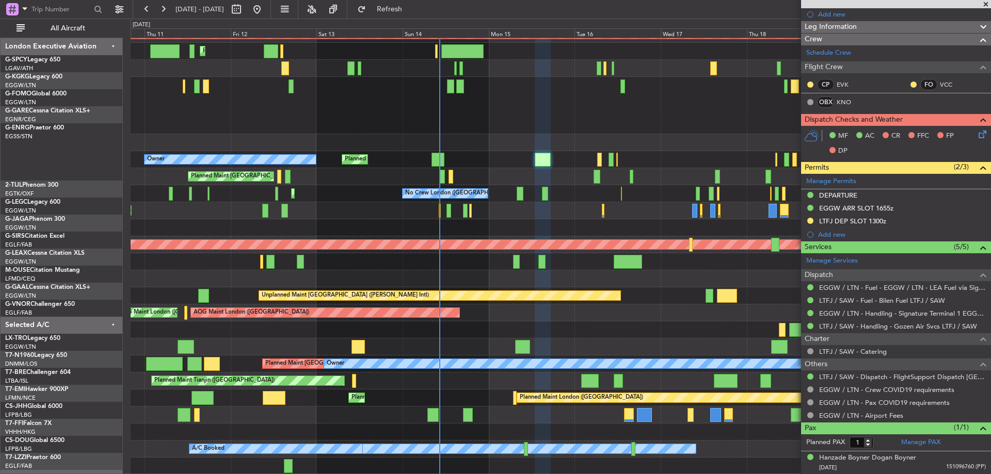
scroll to position [46, 0]
